Goal: Task Accomplishment & Management: Manage account settings

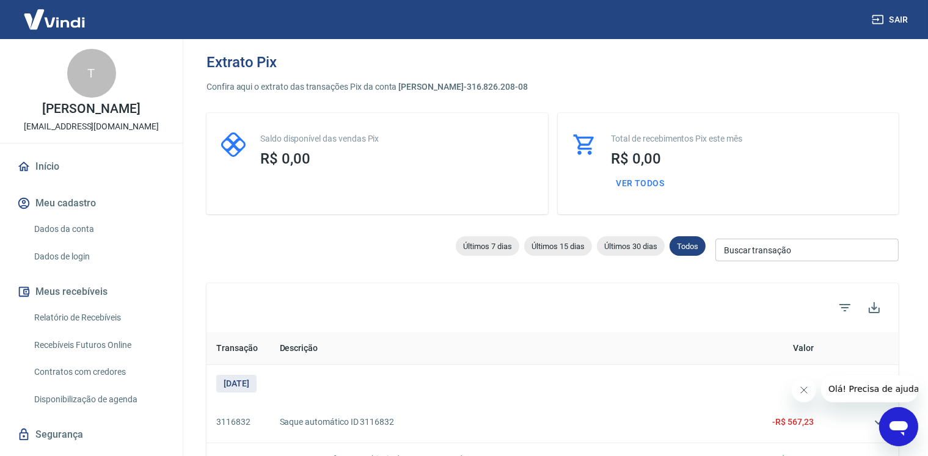
scroll to position [42, 0]
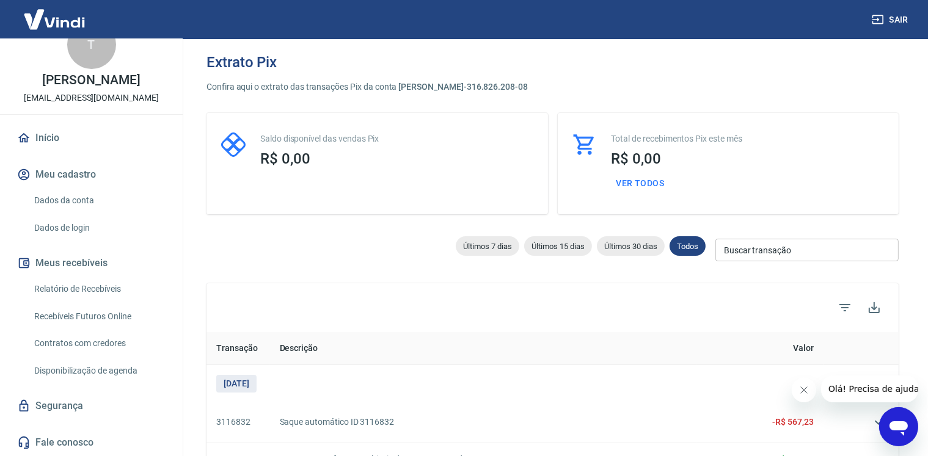
click at [79, 313] on link "Recebíveis Futuros Online" at bounding box center [98, 316] width 139 height 25
click at [84, 318] on link "Recebíveis Futuros Online" at bounding box center [98, 316] width 139 height 25
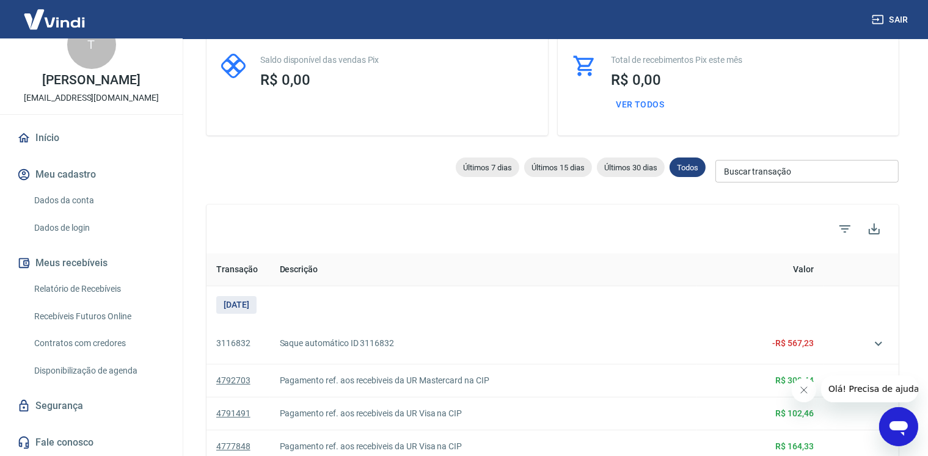
scroll to position [183, 0]
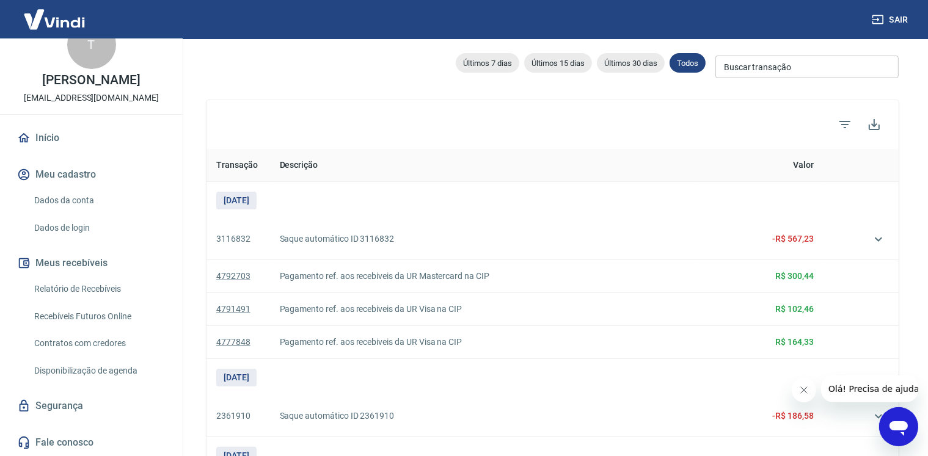
click at [85, 284] on link "Relatório de Recebíveis" at bounding box center [98, 289] width 139 height 25
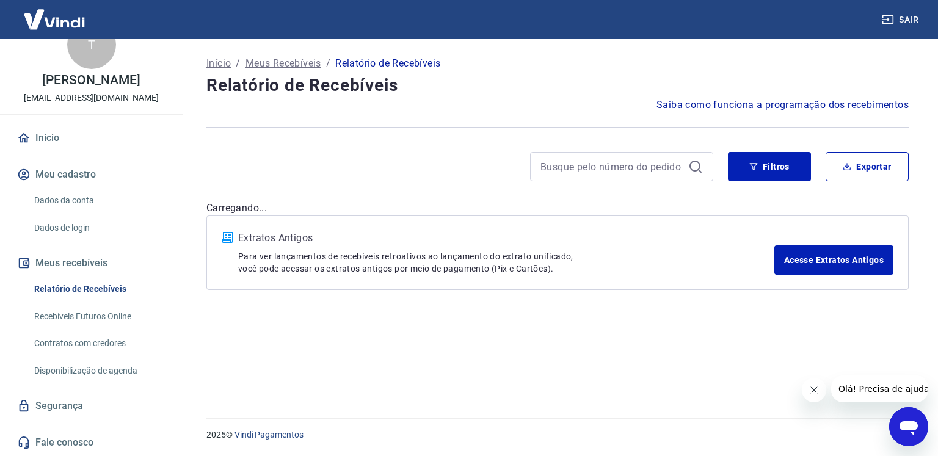
click at [819, 390] on div at bounding box center [865, 389] width 126 height 27
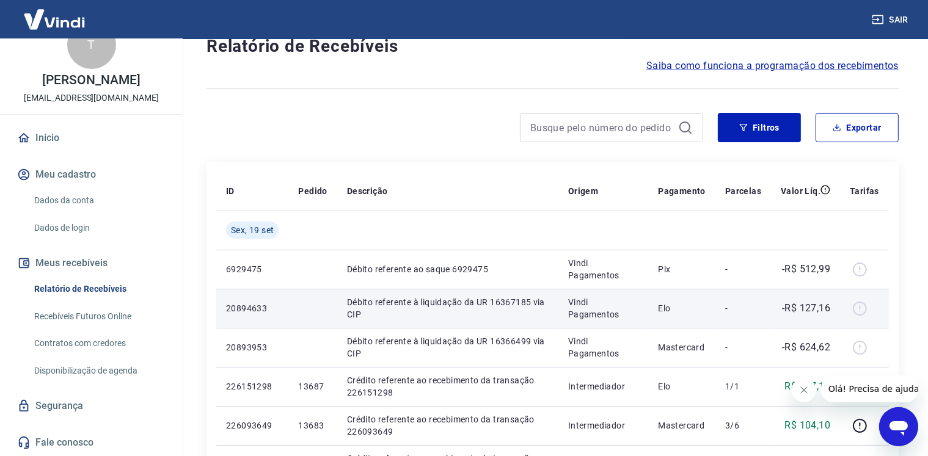
scroll to position [61, 0]
